Goal: Use online tool/utility: Utilize a website feature to perform a specific function

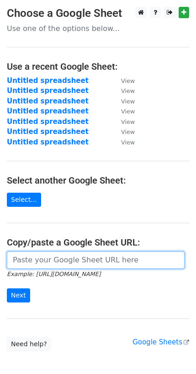
click at [70, 260] on input "url" at bounding box center [95, 260] width 177 height 17
paste input "[URL][DOMAIN_NAME]"
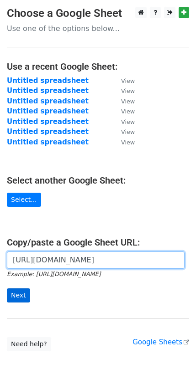
type input "[URL][DOMAIN_NAME]"
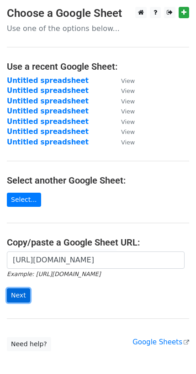
scroll to position [0, 0]
click at [19, 297] on input "Next" at bounding box center [18, 296] width 23 height 14
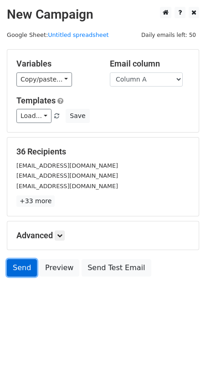
click at [18, 265] on link "Send" at bounding box center [22, 268] width 30 height 17
